Goal: Task Accomplishment & Management: Manage account settings

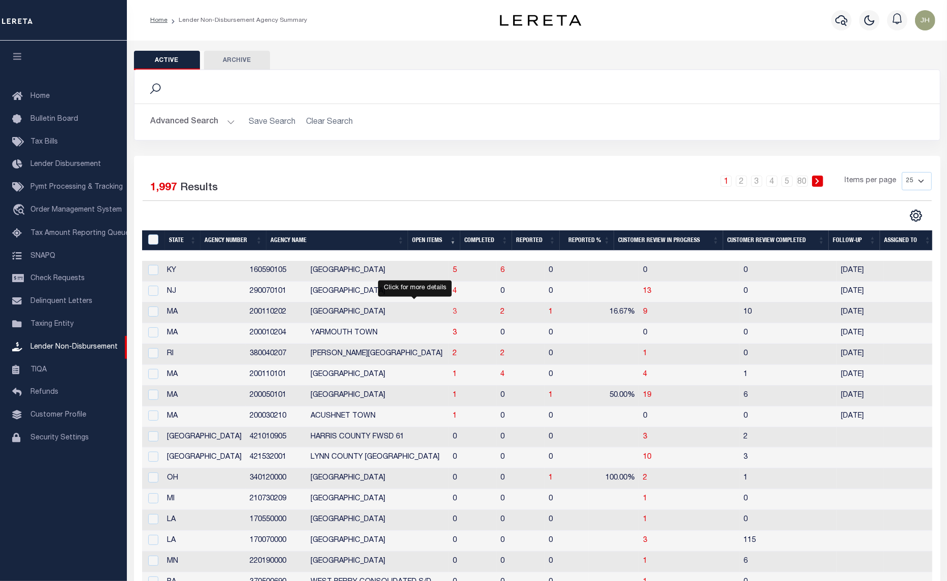
click at [453, 315] on span "3" at bounding box center [455, 312] width 4 height 7
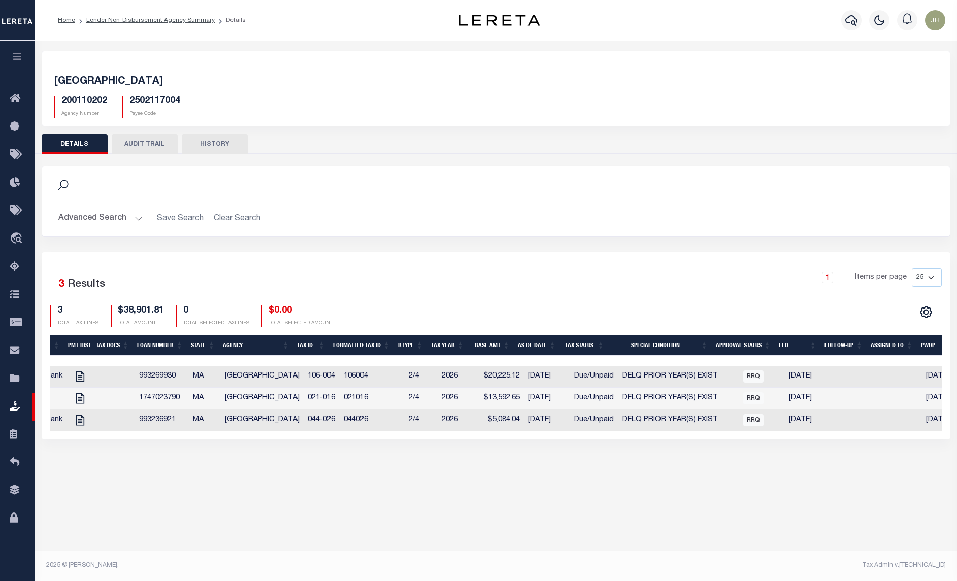
scroll to position [0, 312]
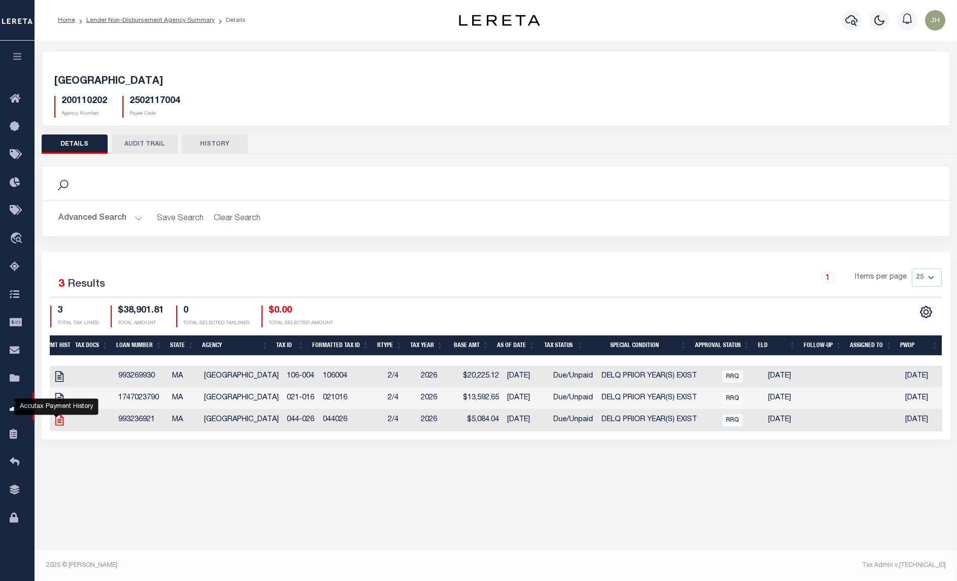
click at [57, 427] on icon "" at bounding box center [59, 420] width 13 height 13
checkbox input "true"
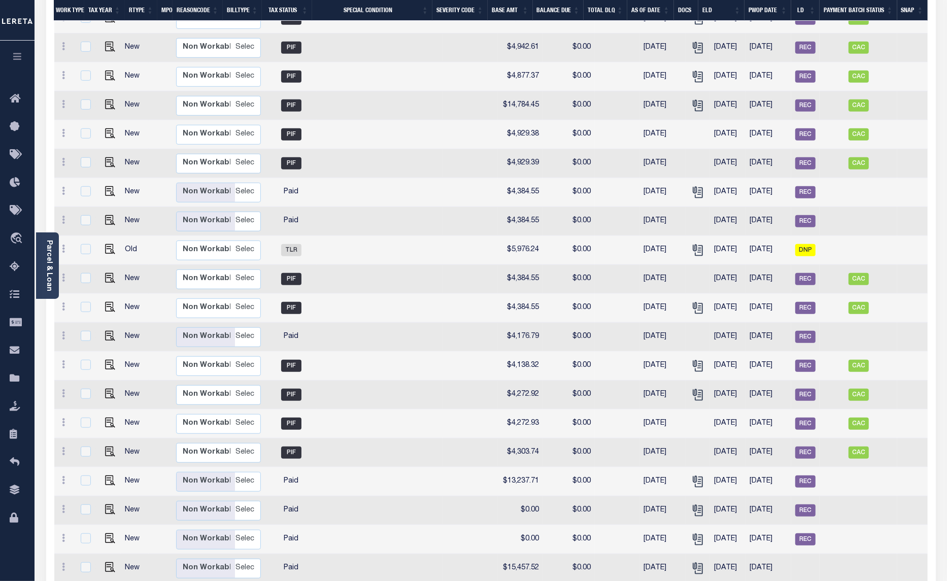
scroll to position [1048, 0]
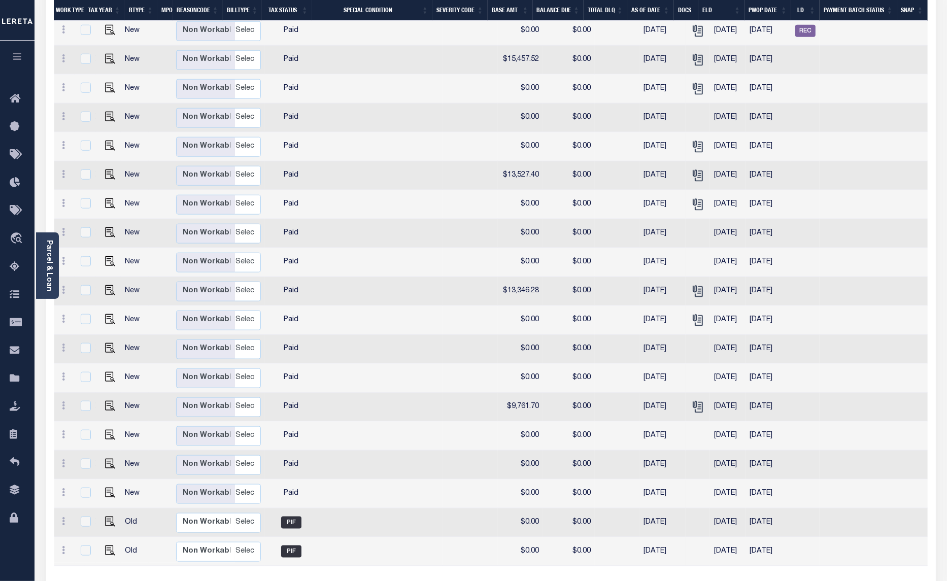
drag, startPoint x: 724, startPoint y: 562, endPoint x: 484, endPoint y: 566, distance: 240.6
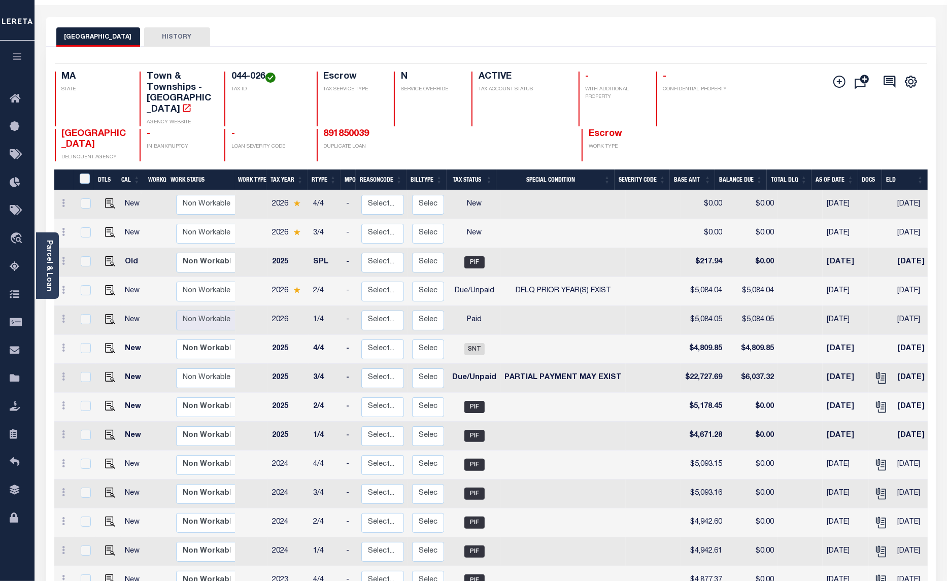
scroll to position [0, 0]
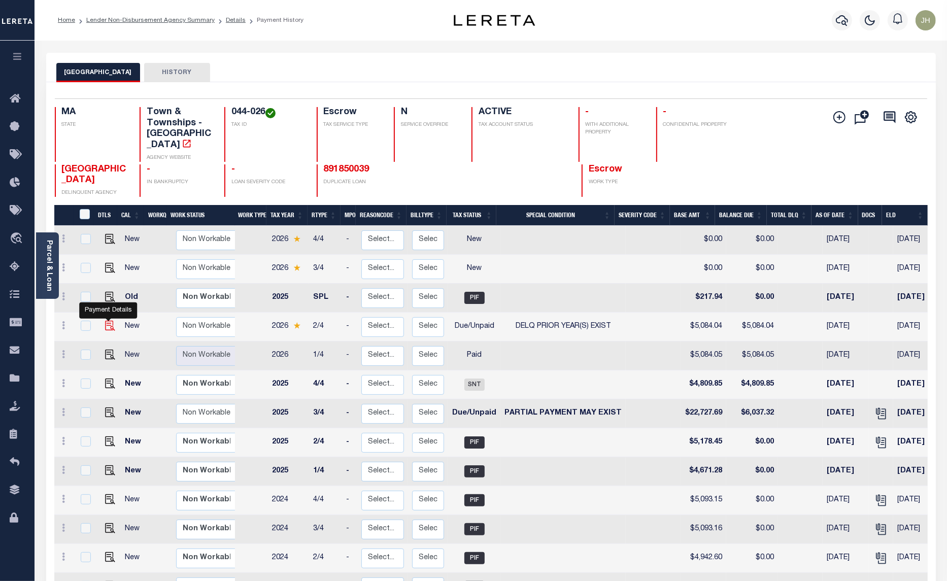
click at [107, 321] on img "" at bounding box center [110, 326] width 10 height 10
checkbox input "true"
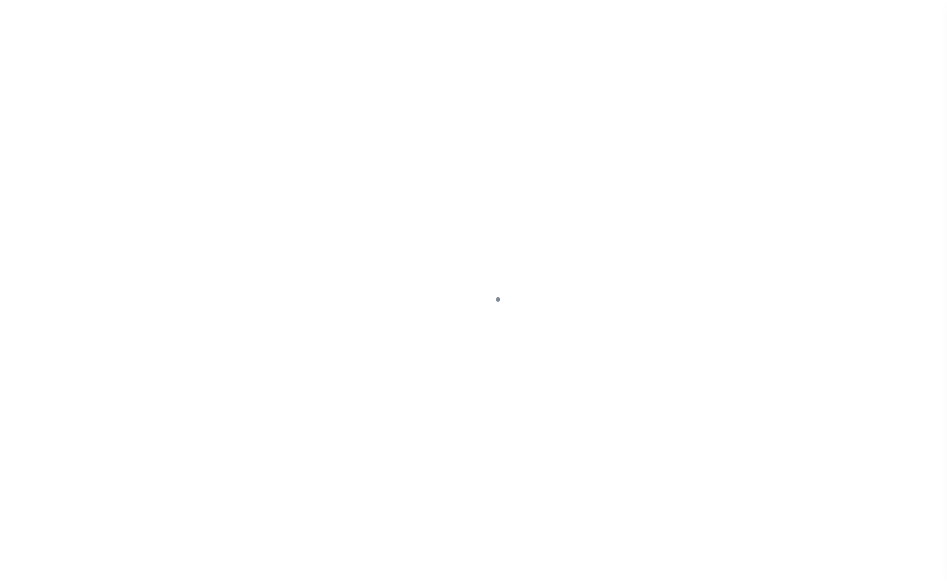
select select "DUE"
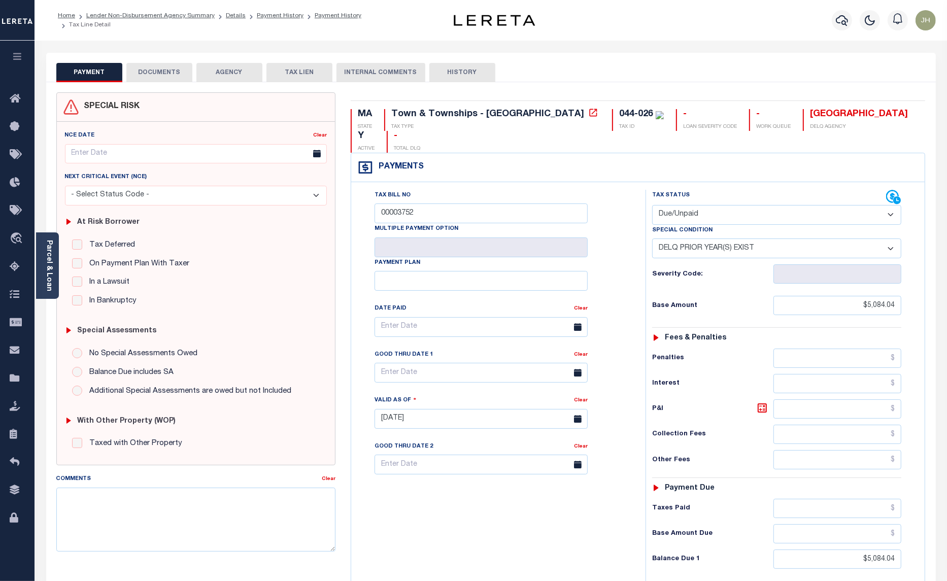
click at [888, 239] on select "-- Select Special Condition -- 3RD PARTY TAX LIEN AGENCY TAX LIEN (A.K.A Inside…" at bounding box center [776, 249] width 249 height 20
select select "0"
click at [652, 239] on select "-- Select Special Condition -- 3RD PARTY TAX LIEN AGENCY TAX LIEN (A.K.A Inside…" at bounding box center [776, 249] width 249 height 20
type input "[DATE]"
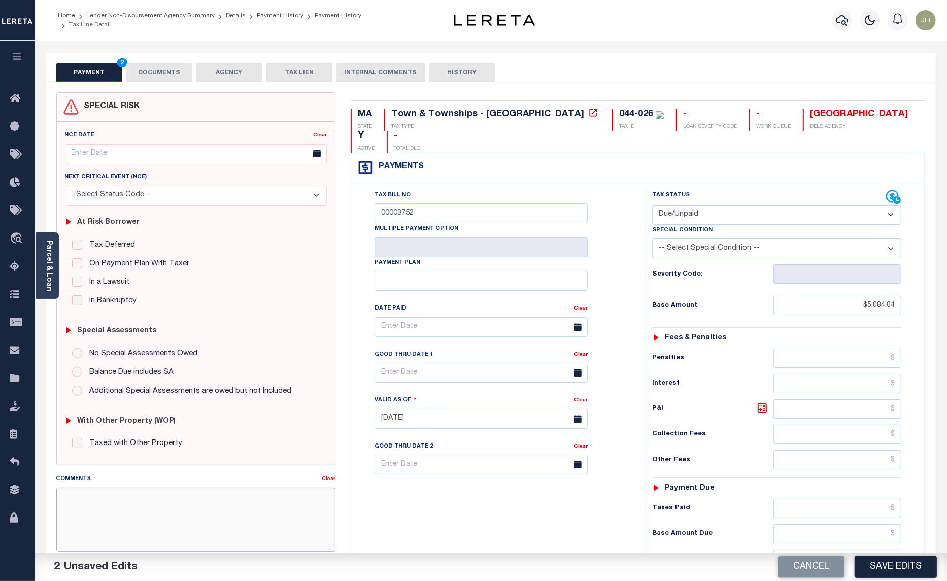
click at [168, 511] on textarea "Comments" at bounding box center [196, 520] width 280 height 64
type textarea "n"
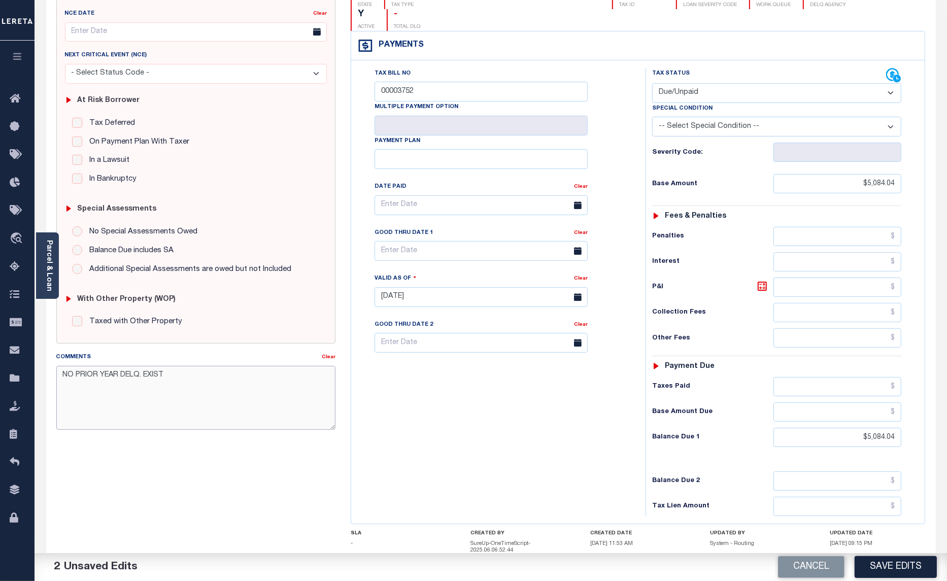
scroll to position [178, 0]
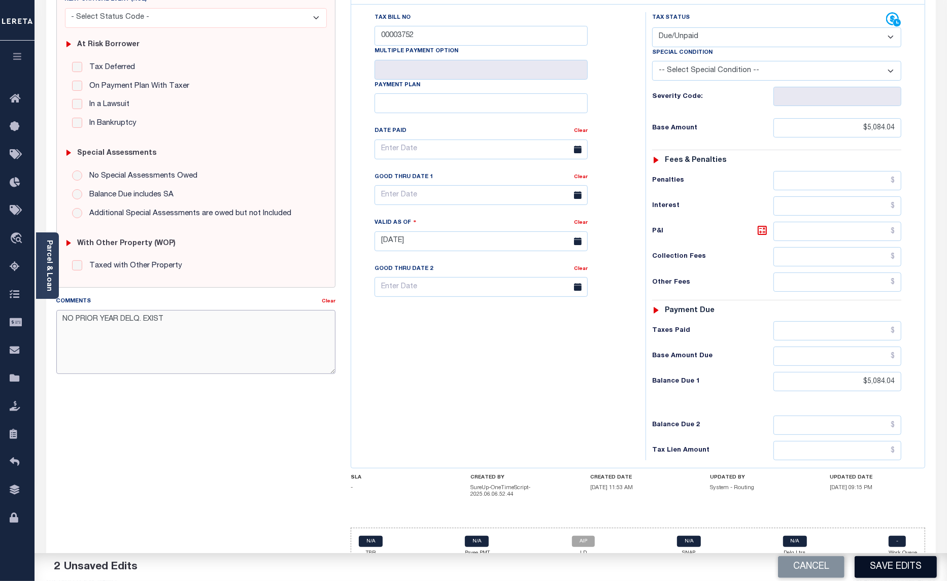
type textarea "NO PRIOR YEAR DELQ. EXIST"
click at [886, 564] on button "Save Edits" at bounding box center [896, 567] width 82 height 22
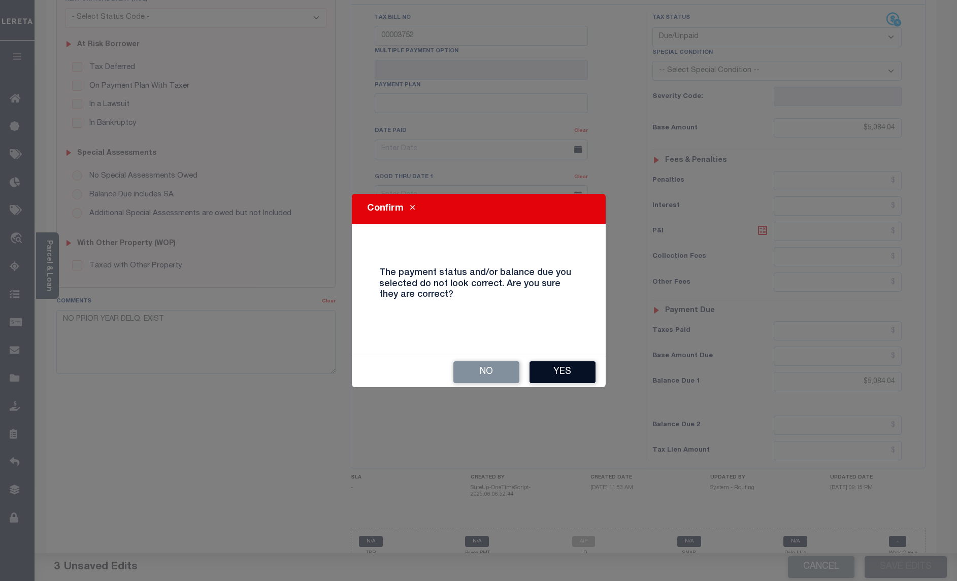
click at [569, 373] on button "Yes" at bounding box center [562, 372] width 66 height 22
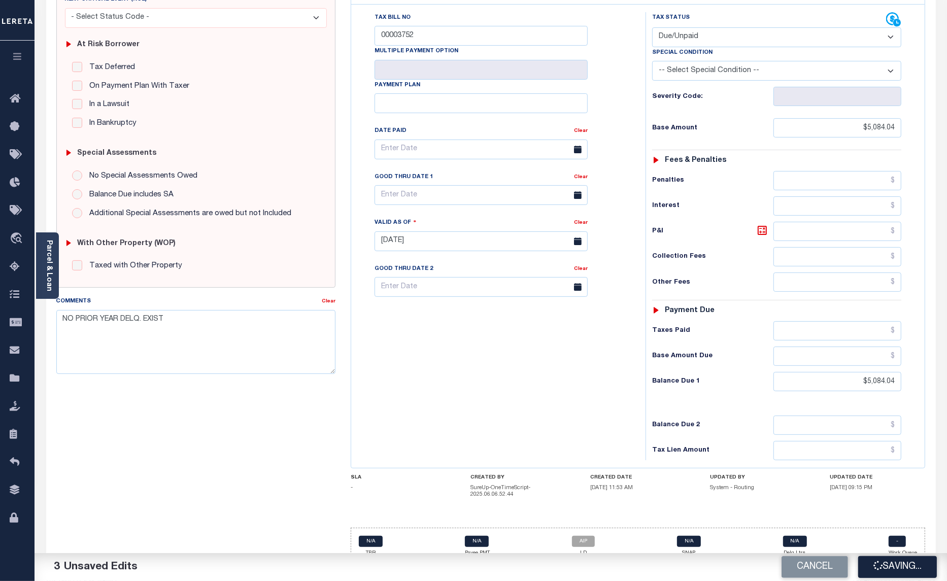
checkbox input "false"
type input "$5,084.04"
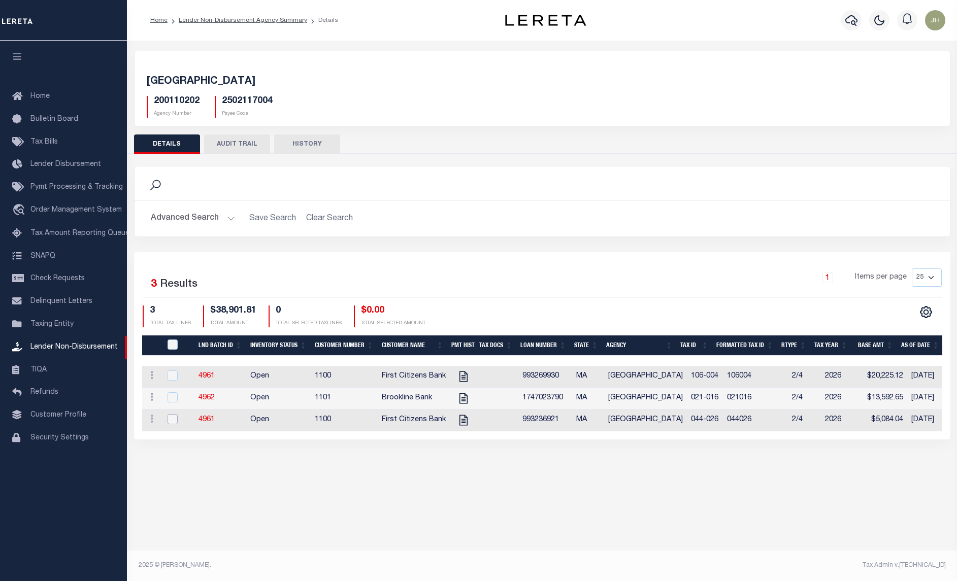
click at [170, 422] on input "checkbox" at bounding box center [172, 419] width 10 height 10
checkbox input "true"
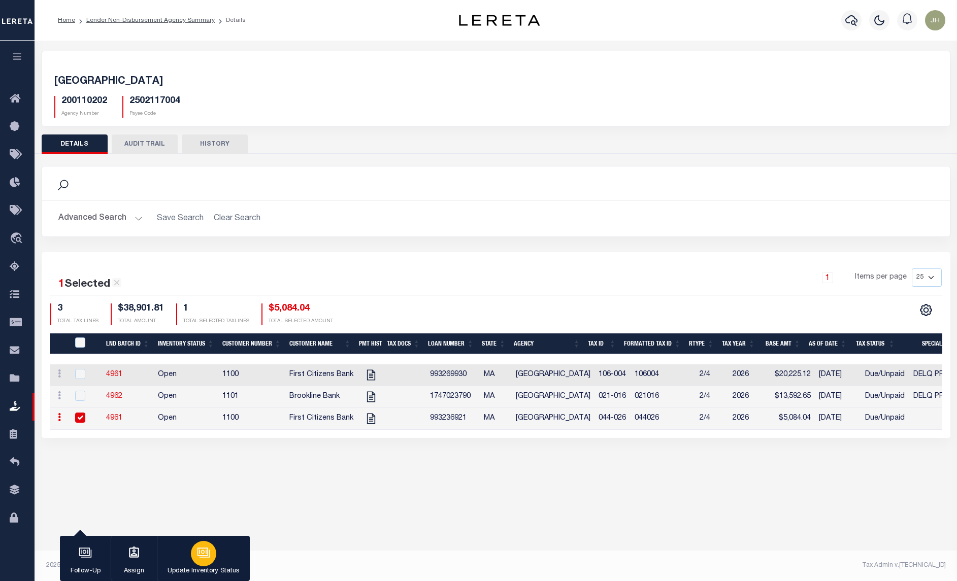
click at [198, 556] on icon "button" at bounding box center [202, 552] width 11 height 8
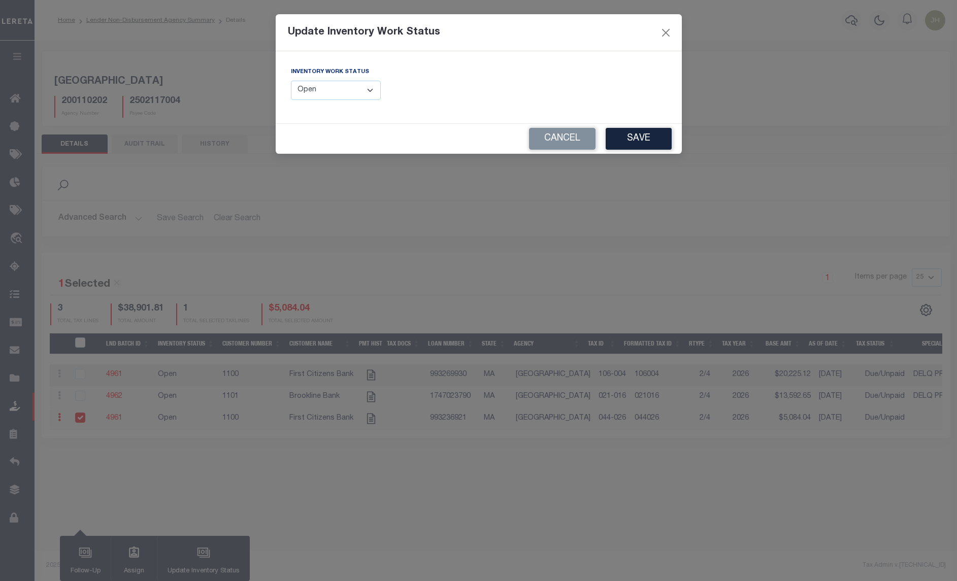
drag, startPoint x: 367, startPoint y: 88, endPoint x: 361, endPoint y: 100, distance: 14.1
click at [367, 88] on select "--Select-- Open Completed Reported" at bounding box center [336, 91] width 90 height 20
select select "Completed"
click at [291, 81] on select "--Select-- Open Completed Reported" at bounding box center [336, 91] width 90 height 20
click at [632, 146] on button "Save" at bounding box center [638, 139] width 66 height 22
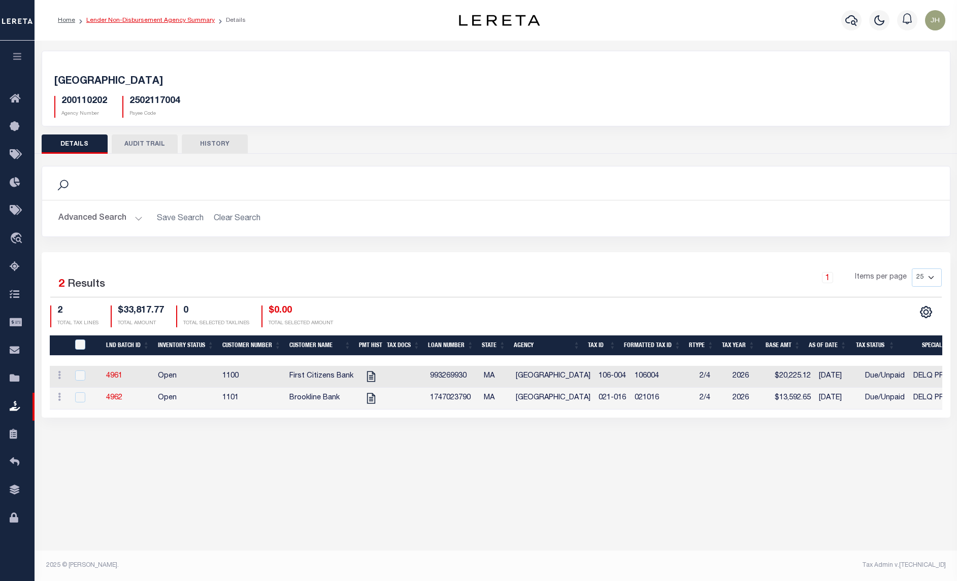
click at [114, 19] on link "Lender Non-Disbursement Agency Summary" at bounding box center [150, 20] width 128 height 6
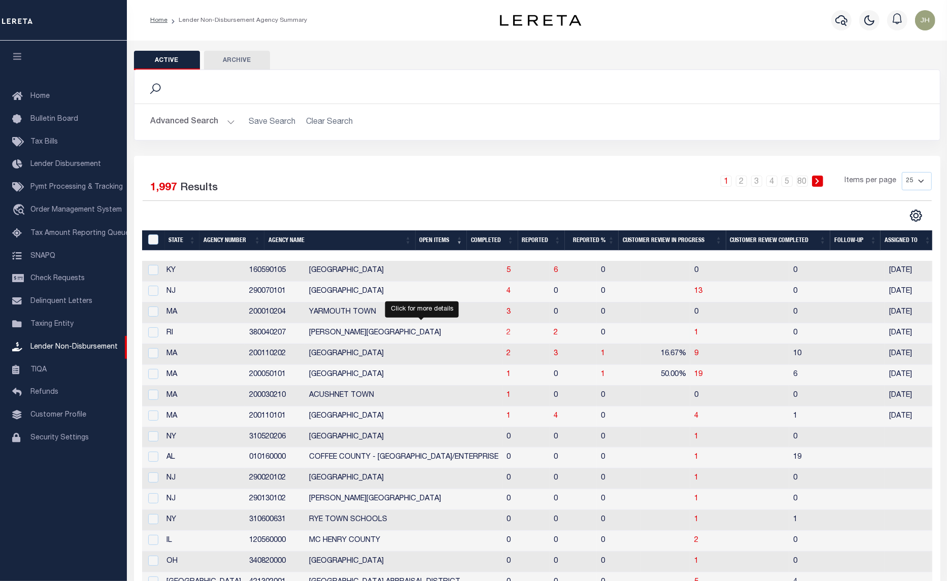
click at [507, 336] on span "2" at bounding box center [509, 332] width 4 height 7
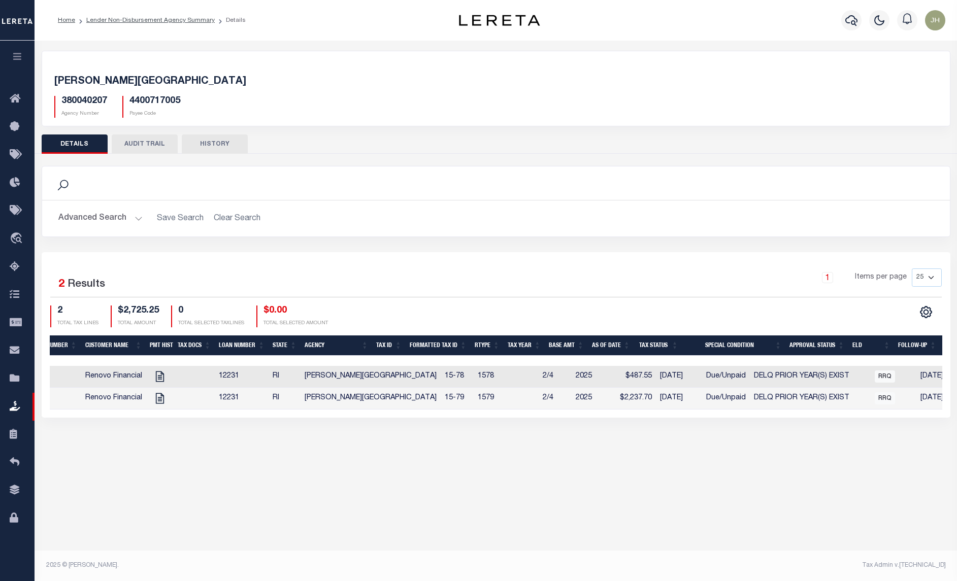
scroll to position [0, 232]
